Goal: Transaction & Acquisition: Purchase product/service

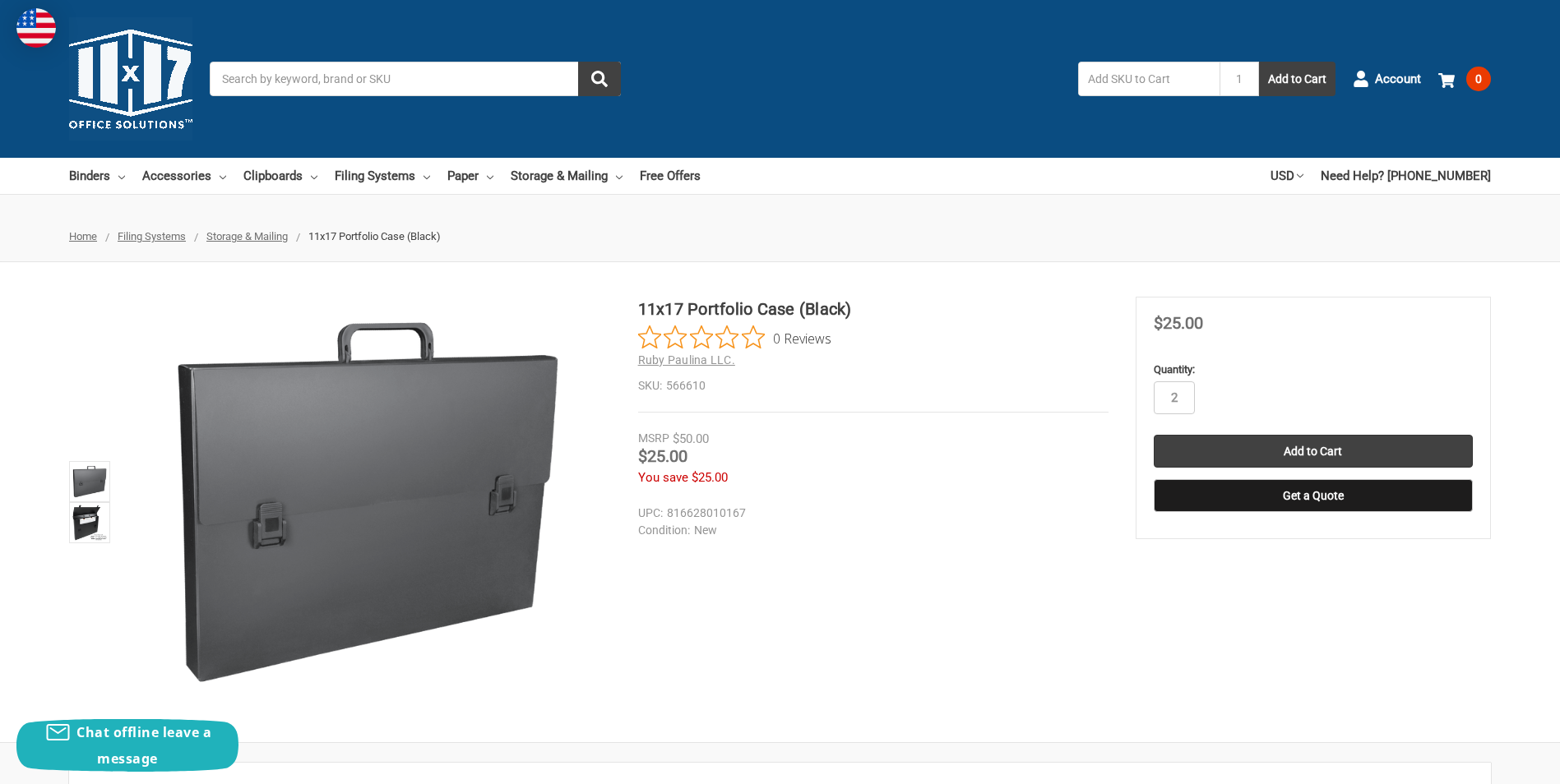
type input "2"
click at [1154, 435] on input "Add to Cart" at bounding box center [1313, 451] width 319 height 32
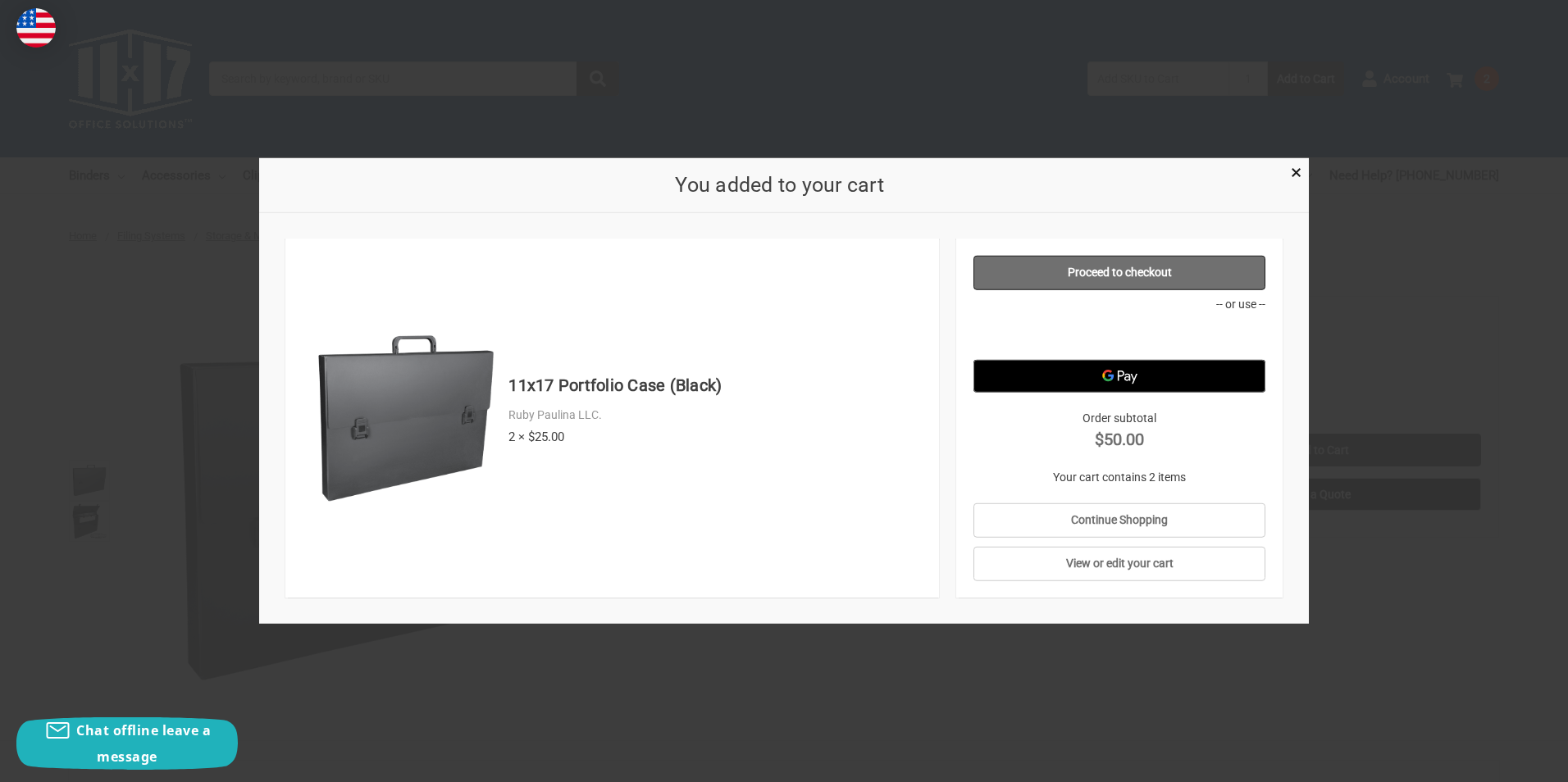
click at [1224, 275] on link "Proceed to checkout" at bounding box center [1119, 272] width 293 height 34
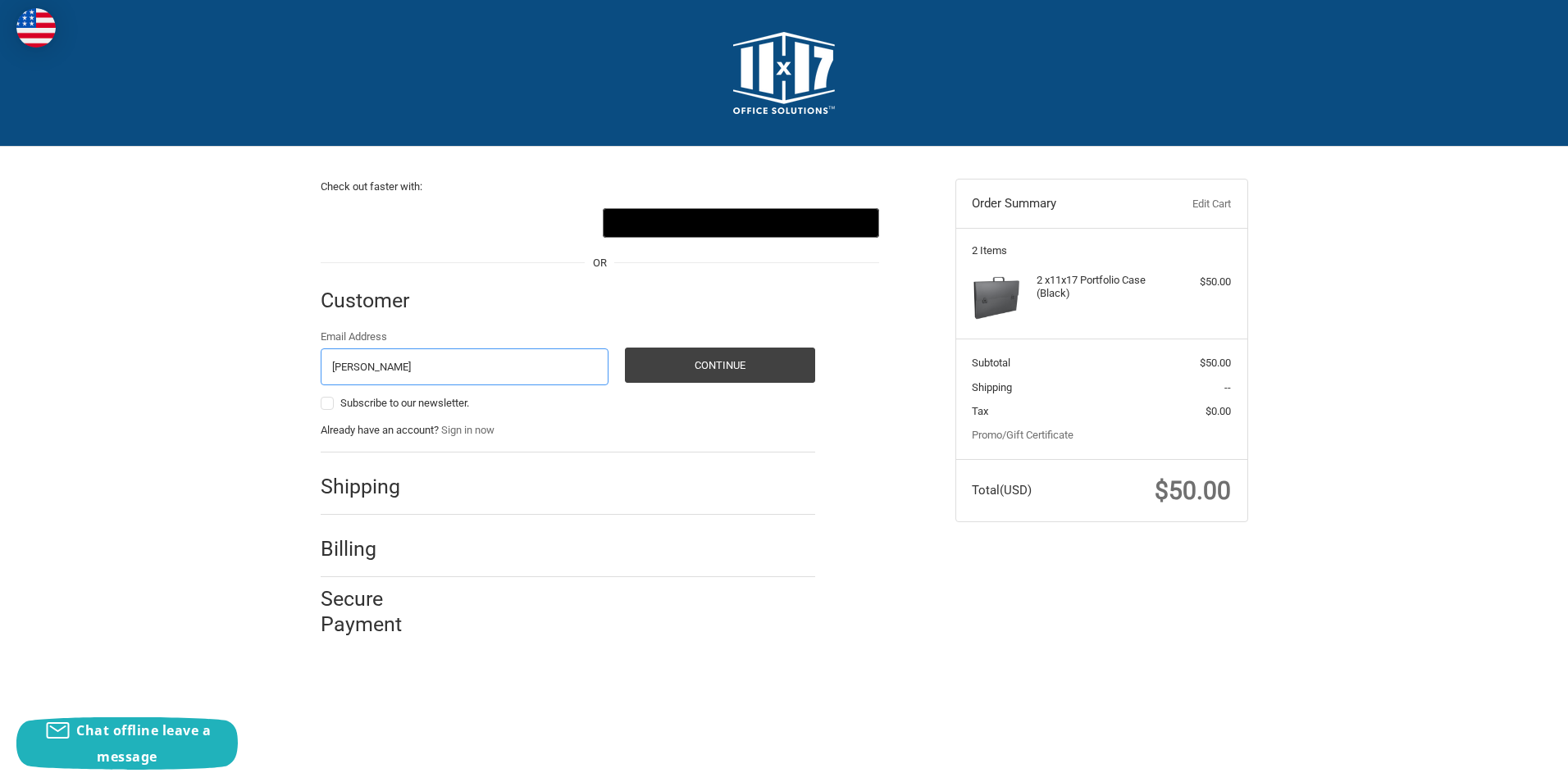
type input "[PERSON_NAME][EMAIL_ADDRESS][DOMAIN_NAME]"
click at [693, 368] on button "Continue" at bounding box center [720, 366] width 190 height 35
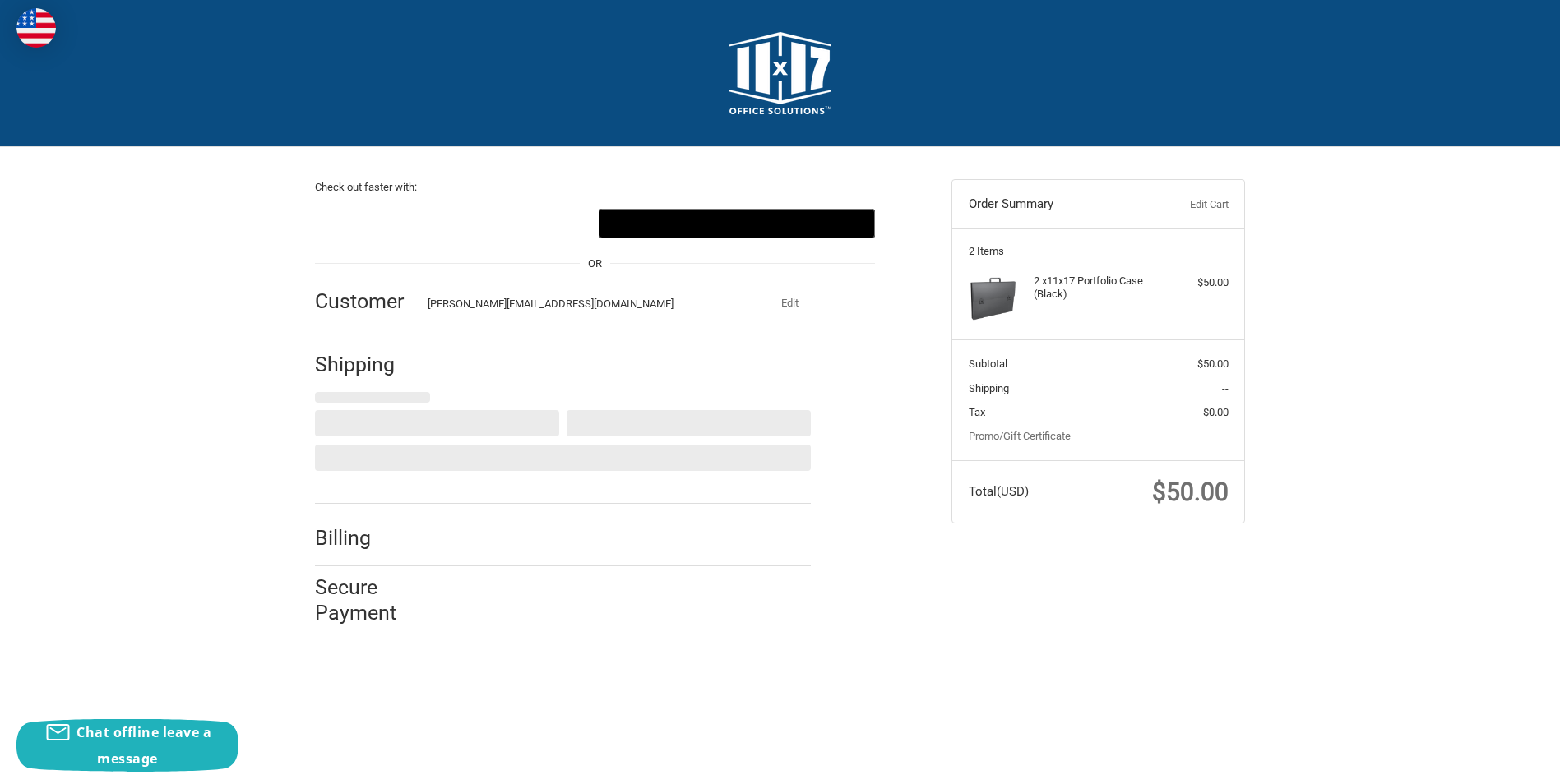
select select "US"
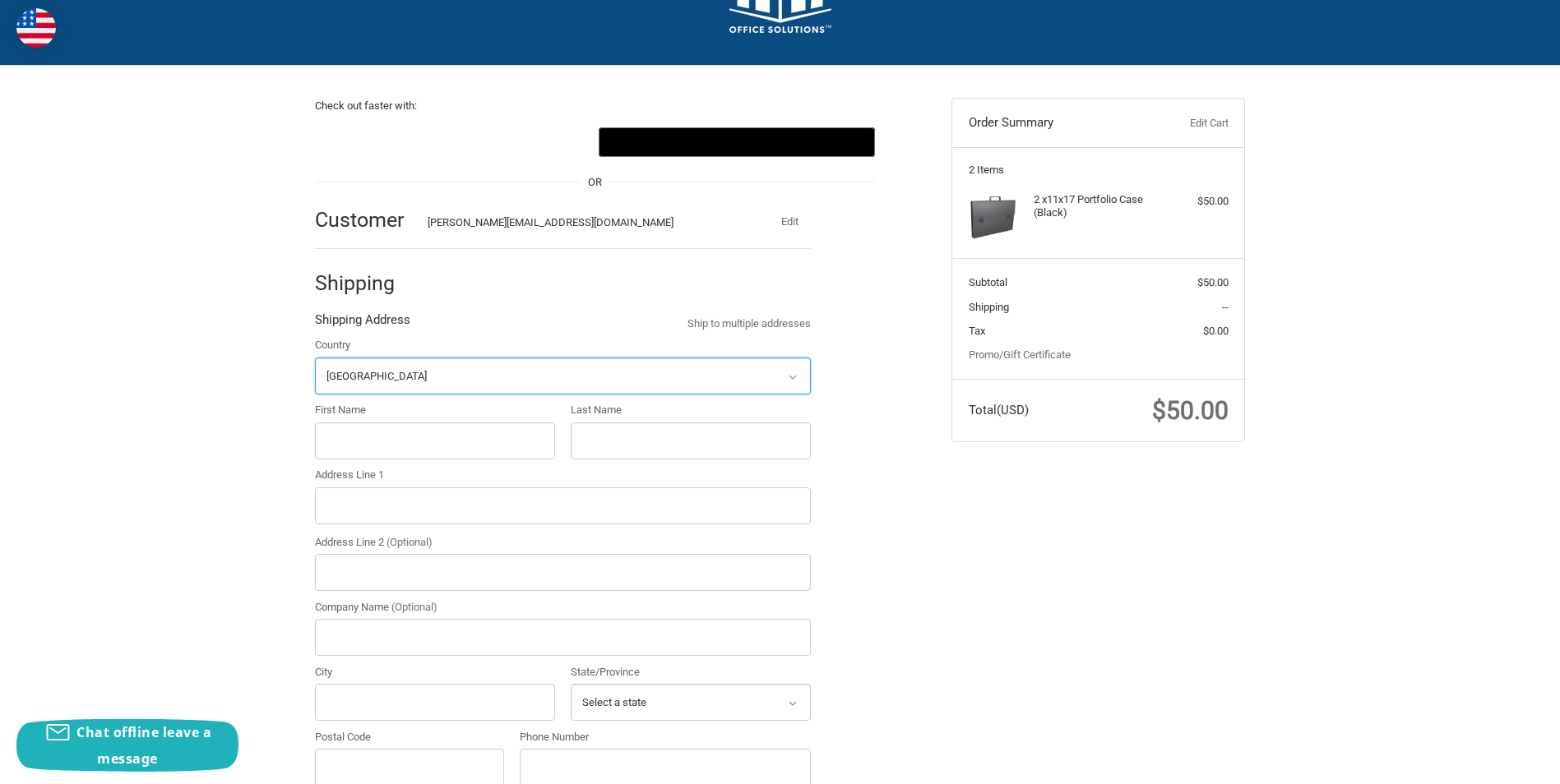
scroll to position [174, 0]
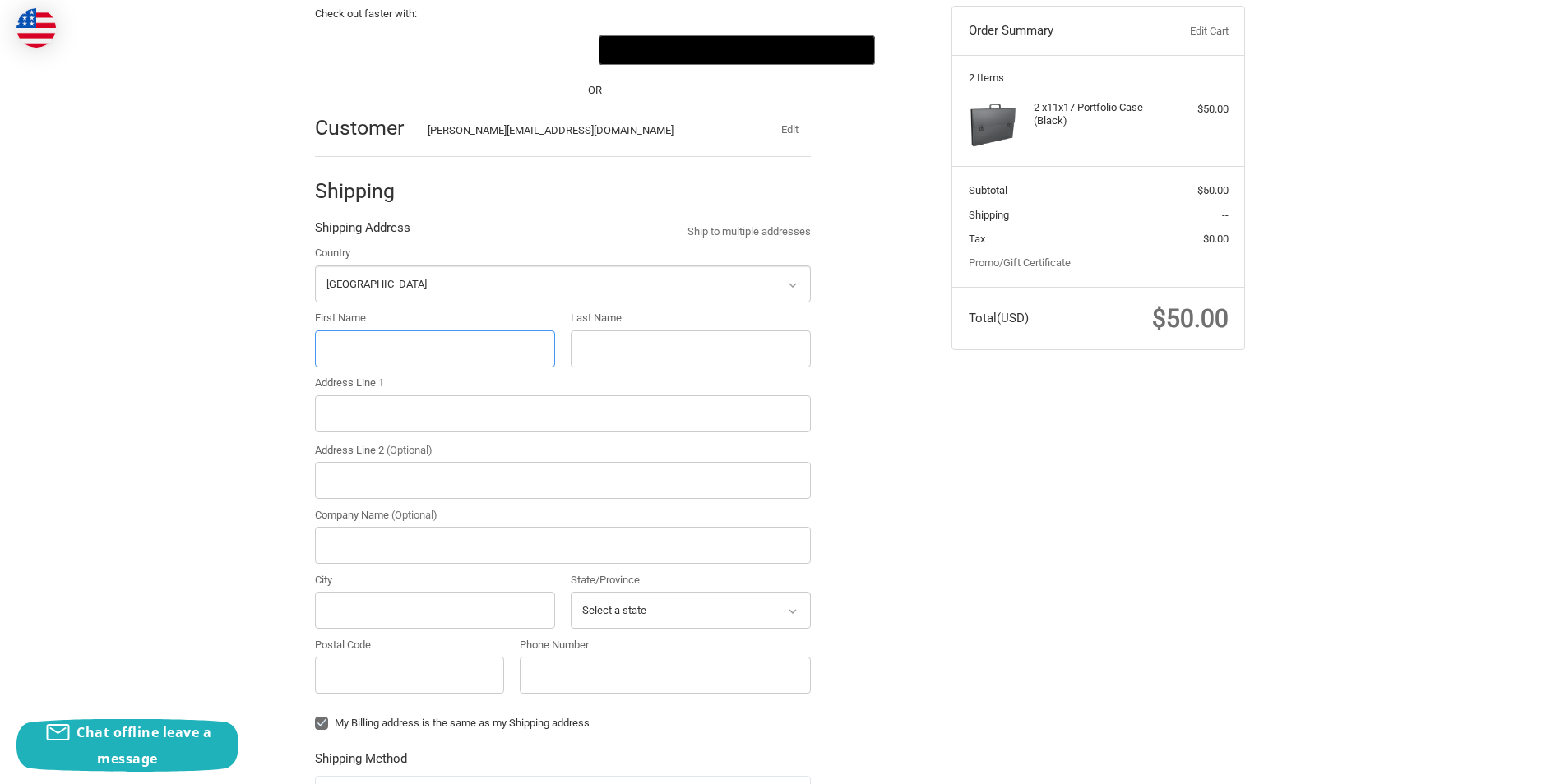
click at [433, 340] on input "First Name" at bounding box center [434, 349] width 240 height 37
type input "[PERSON_NAME]"
select select "NY"
type input "10016"
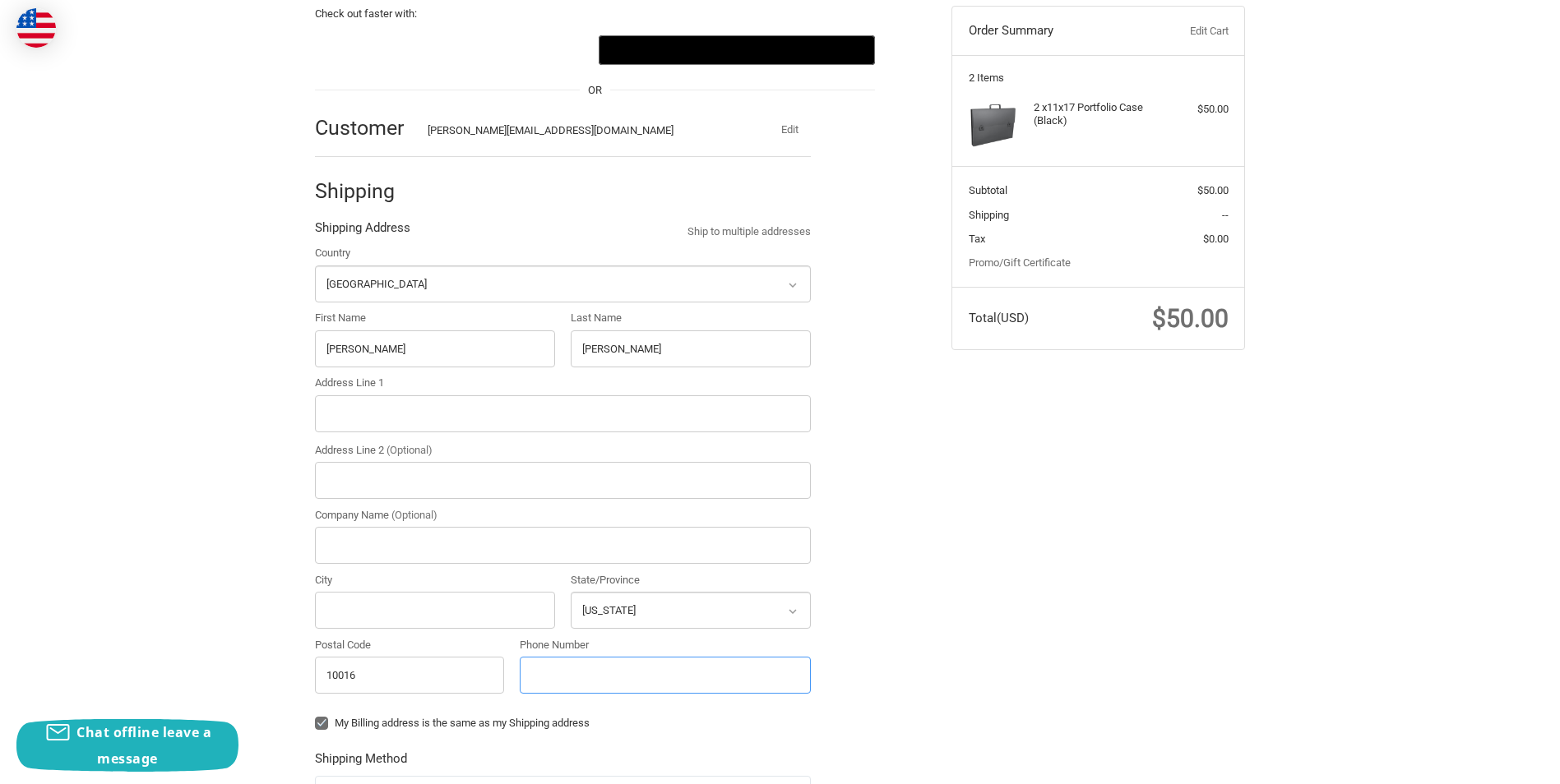
type input "19179463368"
click at [446, 414] on input "Address Line 1" at bounding box center [562, 414] width 496 height 37
type input "[STREET_ADDRESS][GEOGRAPHIC_DATA]"
type input "[US_STATE]"
select select "NY"
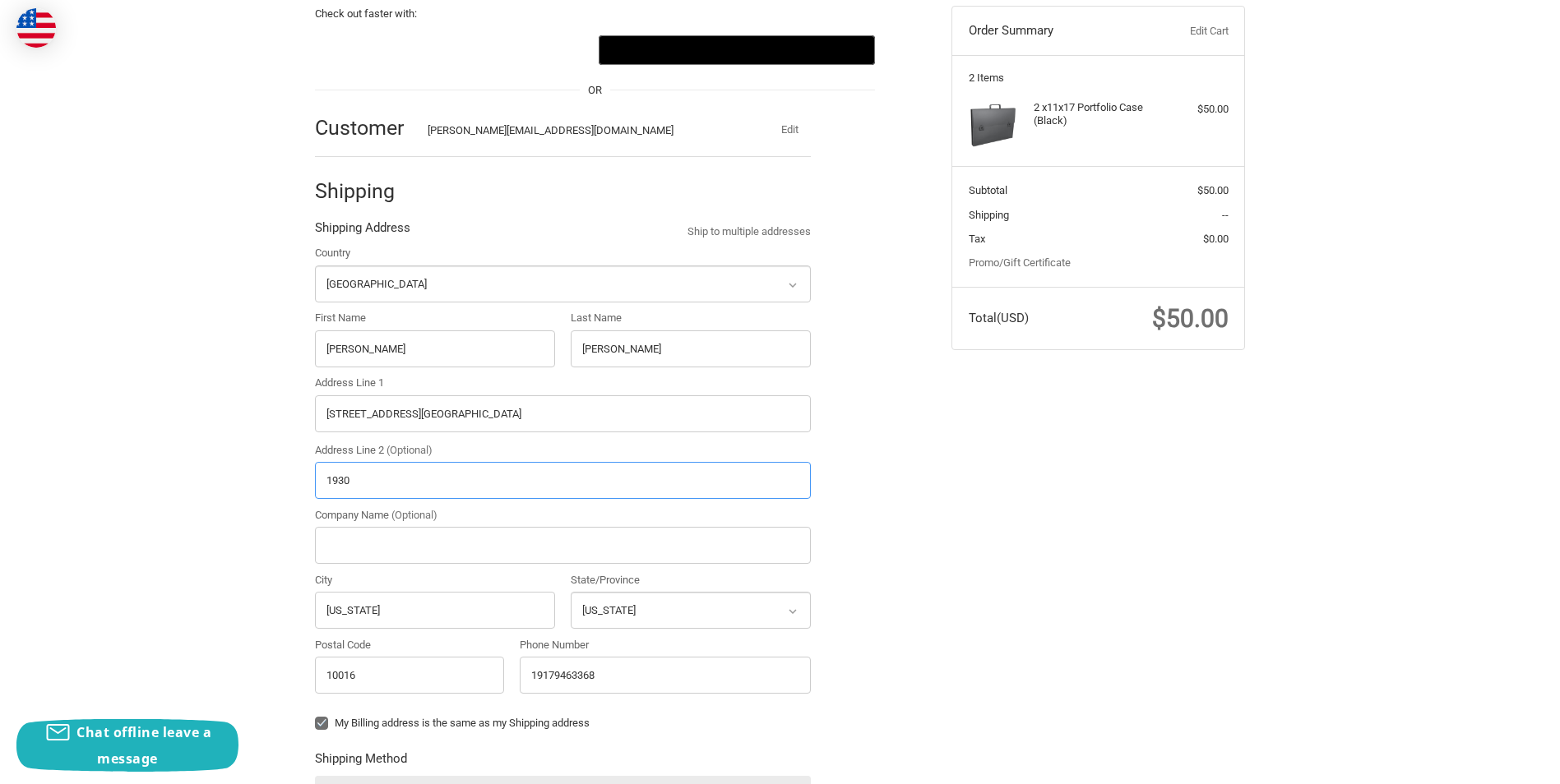
type input "1930"
type input "[PERSON_NAME]"
click at [1102, 645] on div "Check out faster with: @import url(//[DOMAIN_NAME][URL]) •••••• OR Customer [PE…" at bounding box center [780, 556] width 987 height 1166
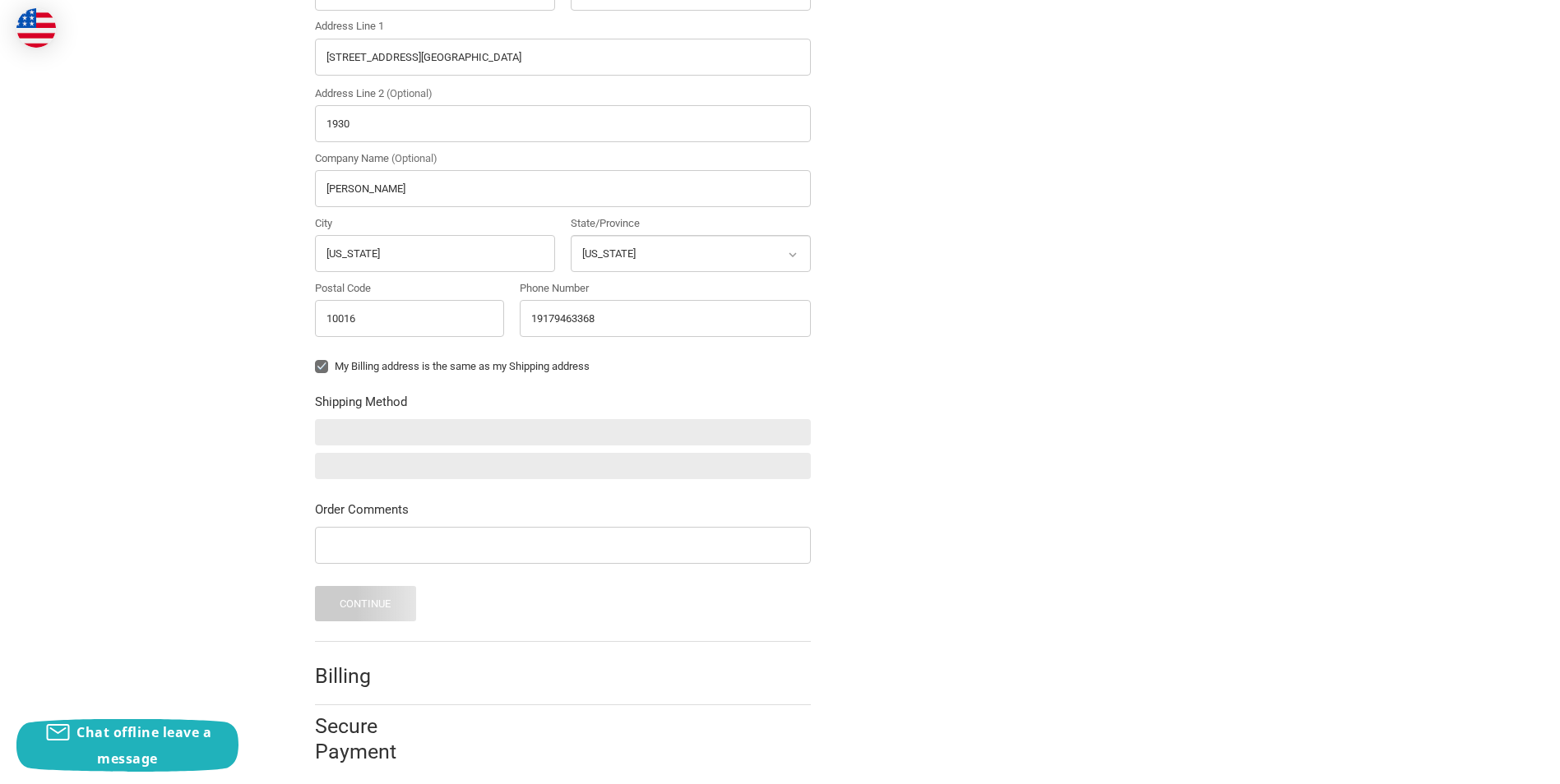
scroll to position [545, 0]
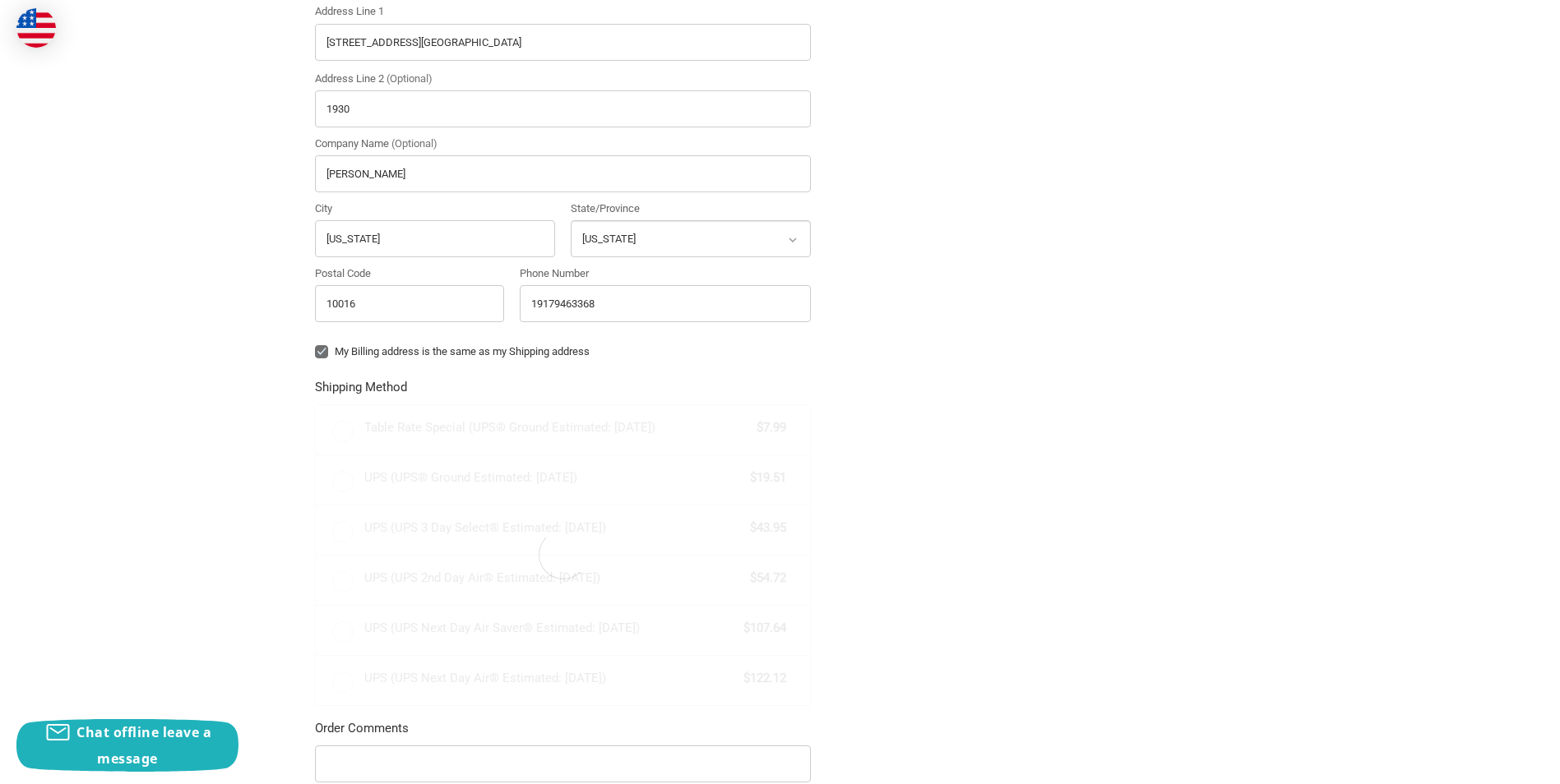
radio input "true"
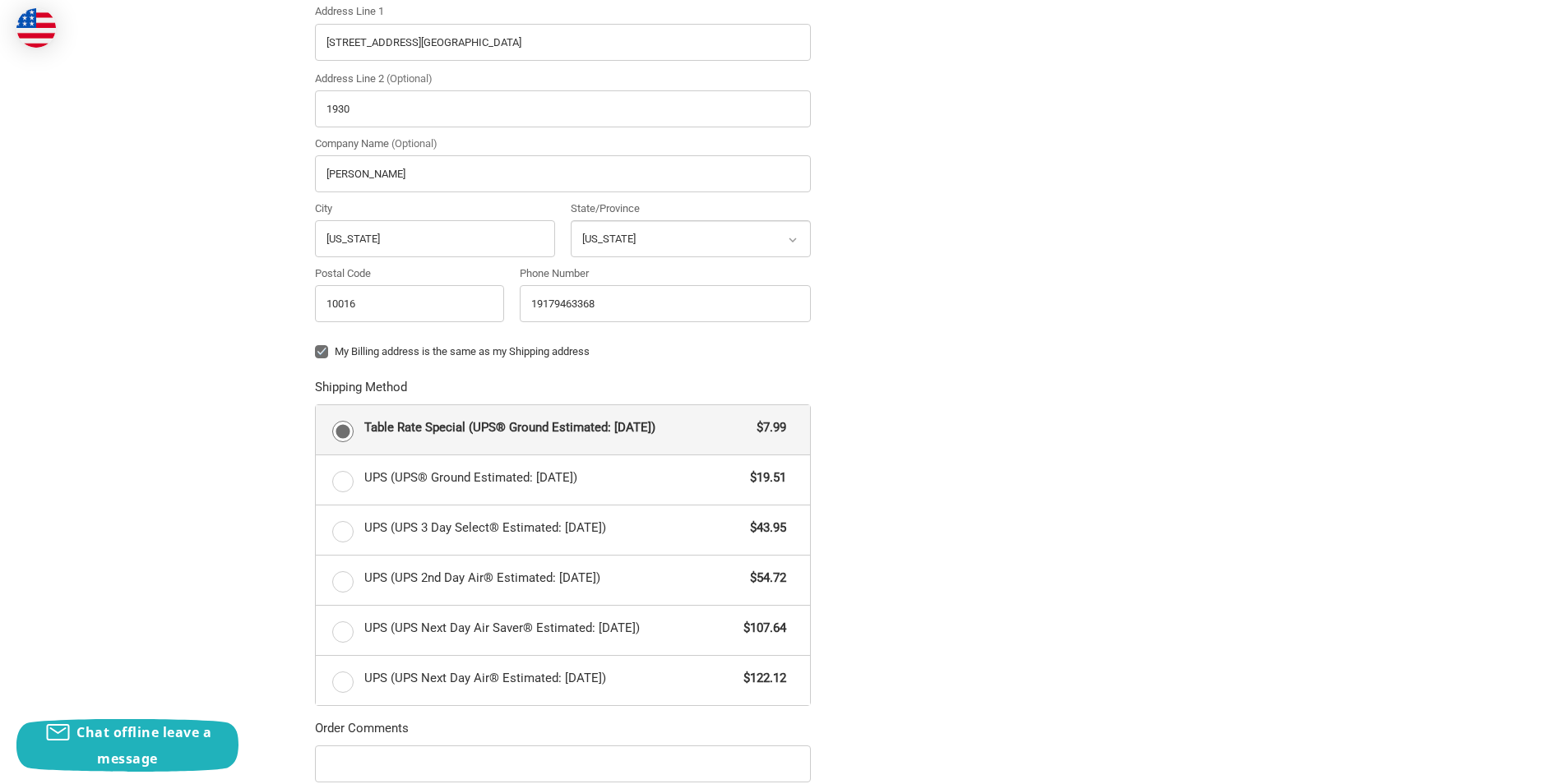
click at [1091, 349] on div "Check out faster with: @import url(//[DOMAIN_NAME][URL]) •••••• OR Customer [PE…" at bounding box center [780, 302] width 987 height 1400
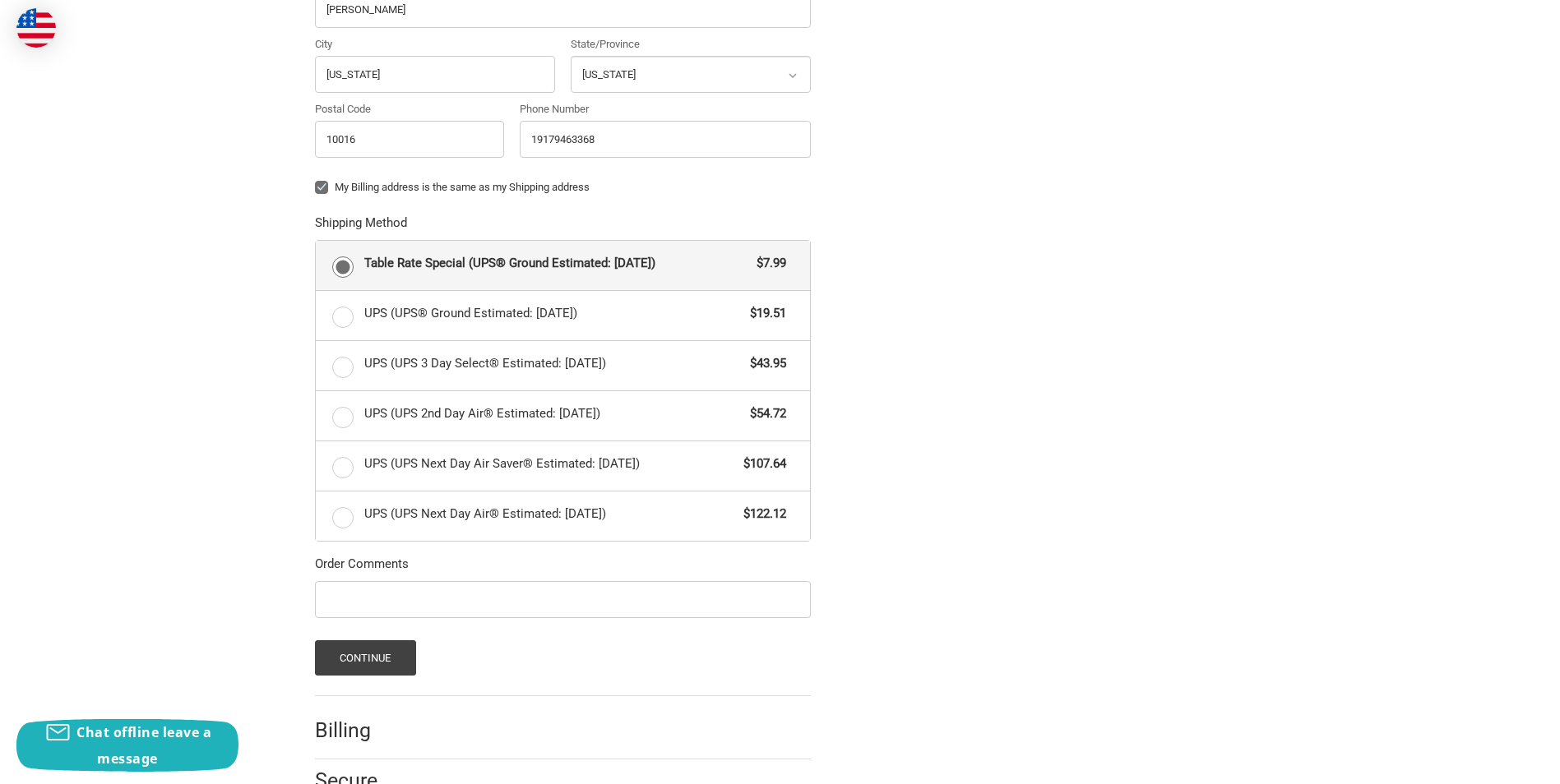
scroll to position [778, 0]
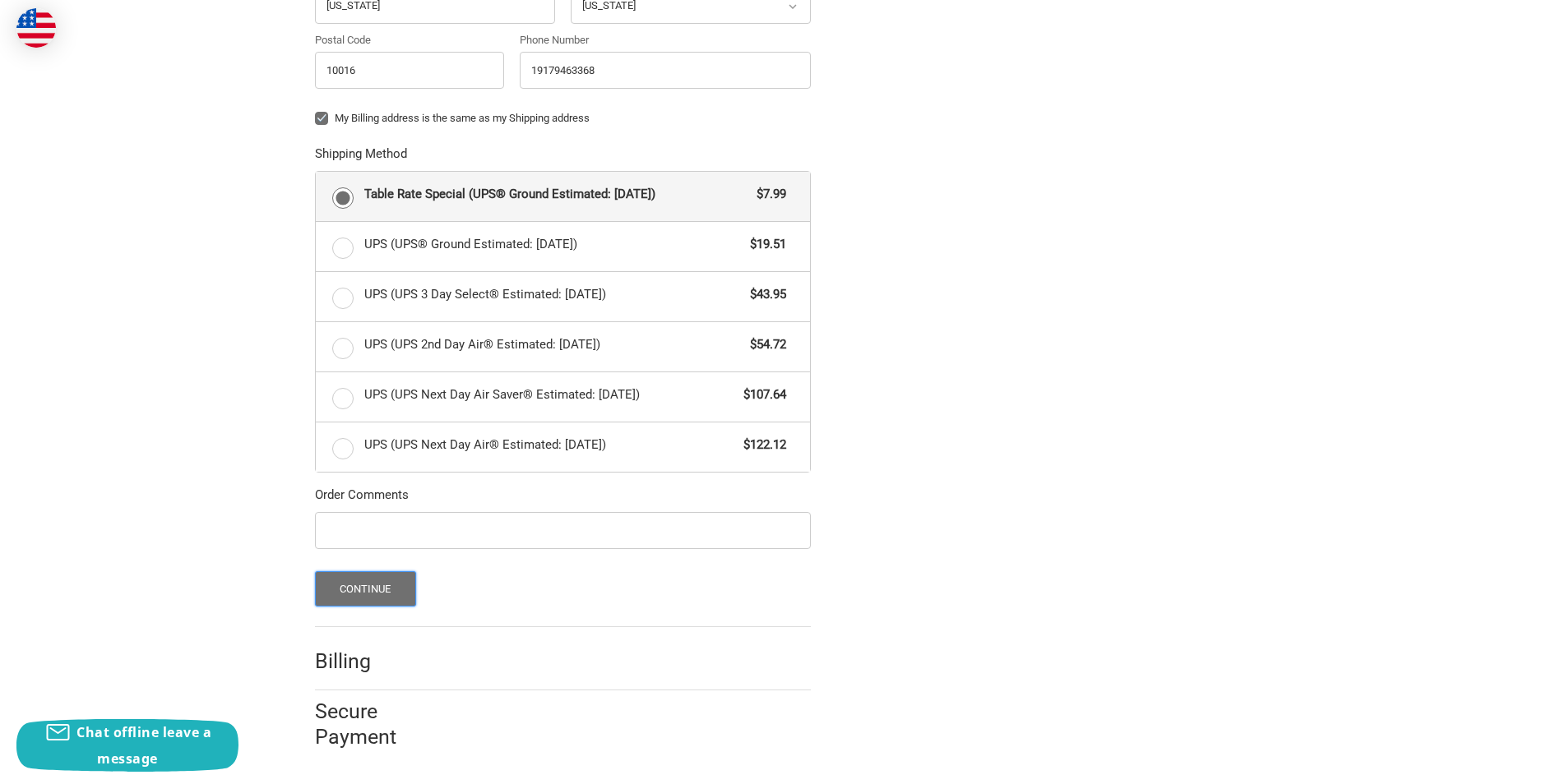
click at [402, 591] on button "Continue" at bounding box center [365, 589] width 101 height 35
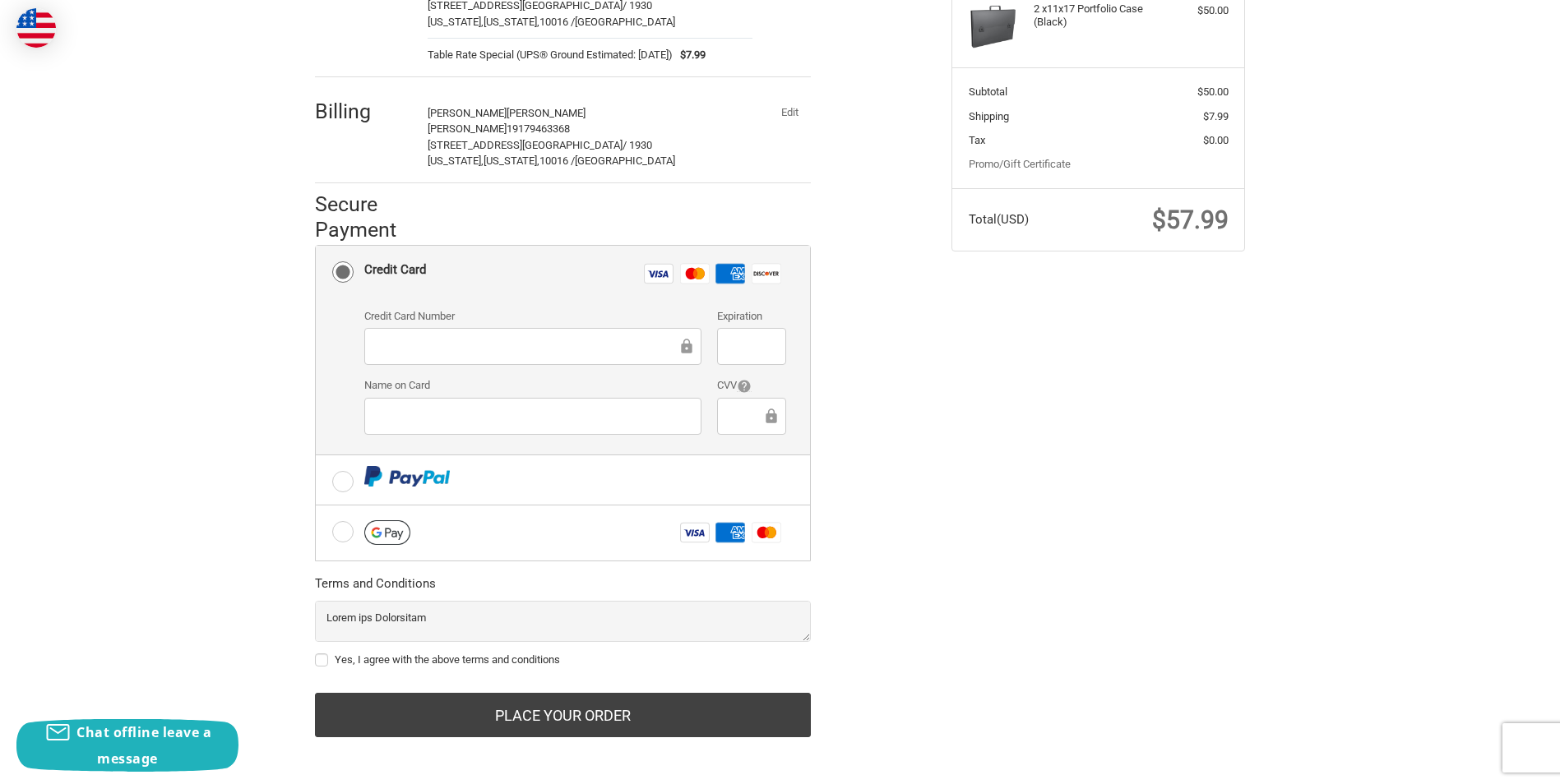
scroll to position [279, 0]
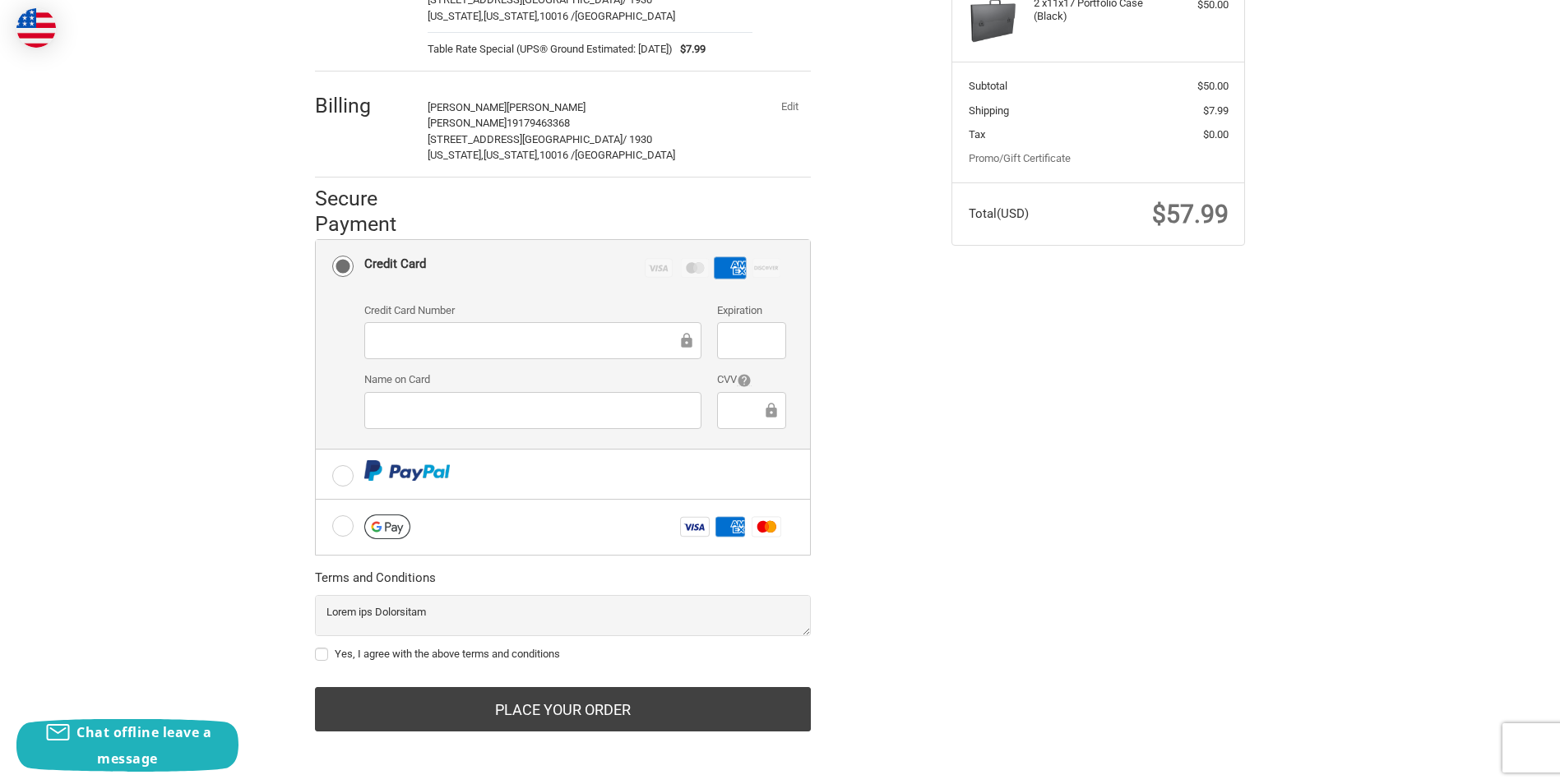
click at [1096, 519] on div "Check out faster with: @import url(//[DOMAIN_NAME][URL]) •••••• OR Customer [PE…" at bounding box center [780, 318] width 987 height 899
click at [330, 656] on label "Yes, I agree with the above terms and conditions" at bounding box center [562, 653] width 496 height 13
click at [316, 647] on input "Yes, I agree with the above terms and conditions" at bounding box center [315, 646] width 1 height 1
checkbox input "true"
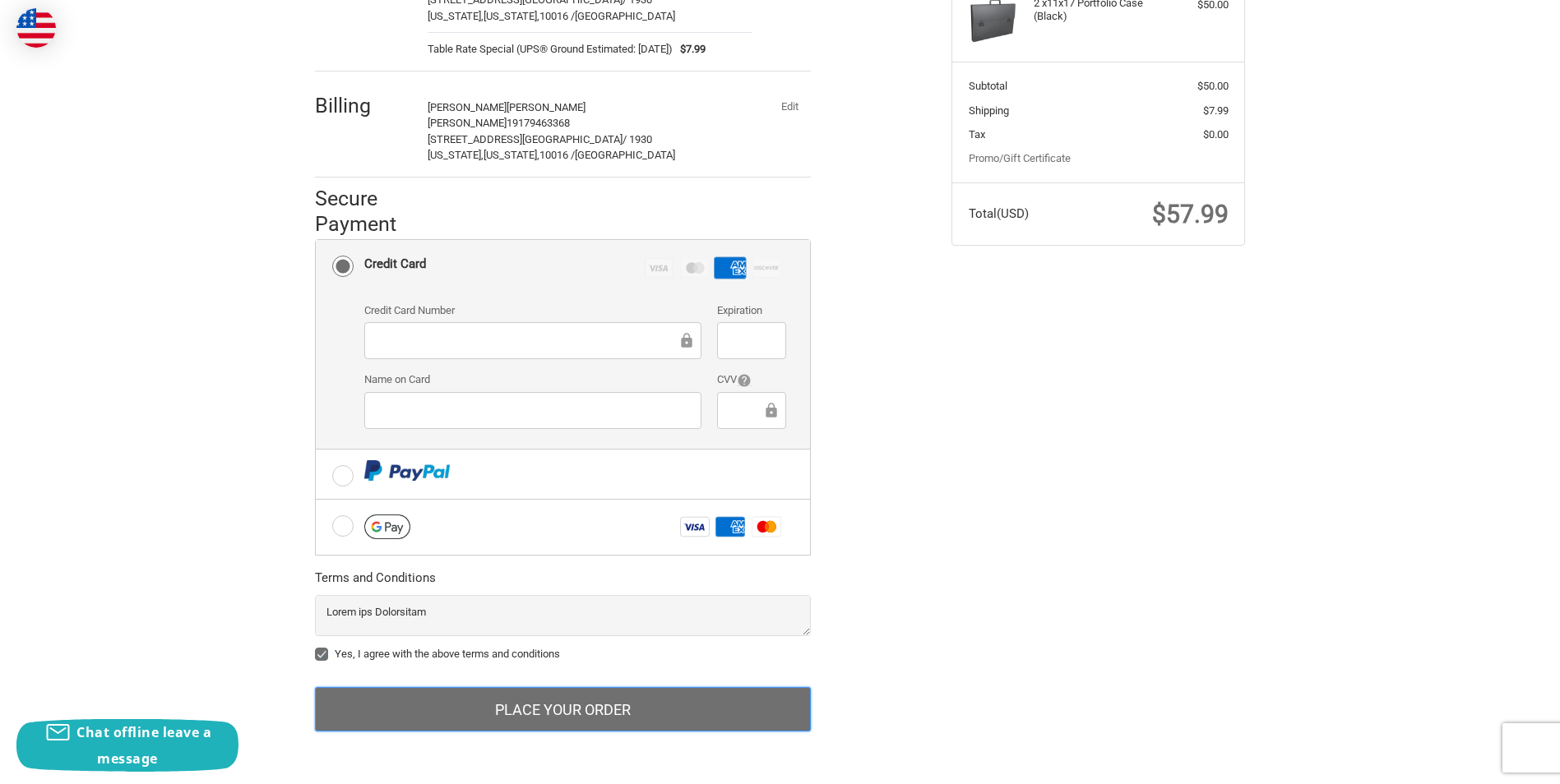
click at [722, 694] on button "Place Your Order" at bounding box center [562, 709] width 496 height 44
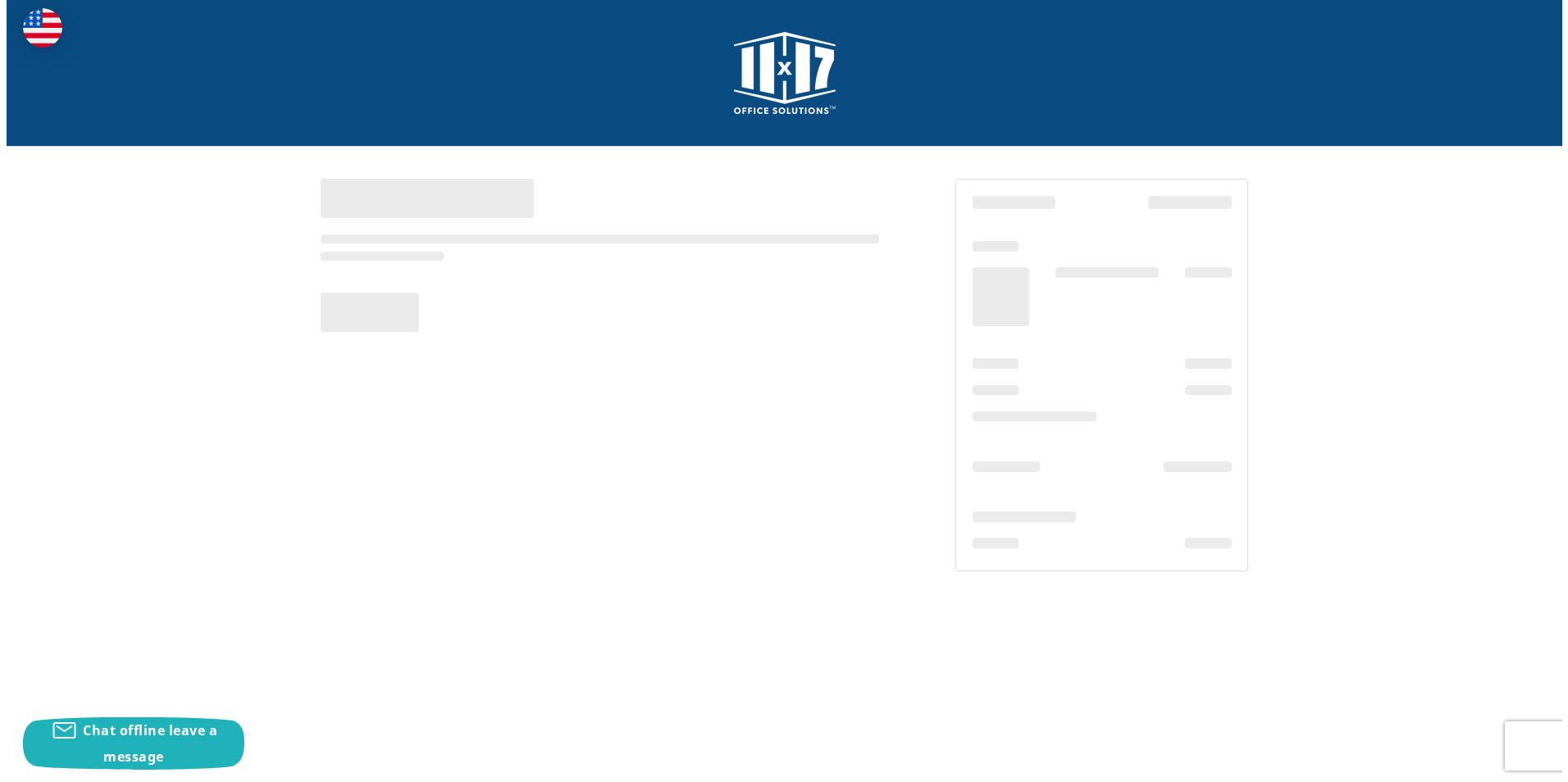
scroll to position [0, 0]
